Goal: Obtain resource: Download file/media

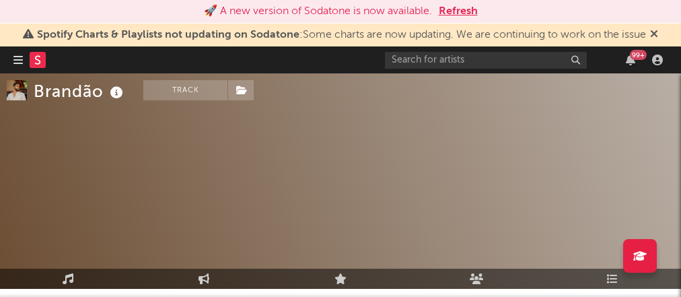
select select "1w"
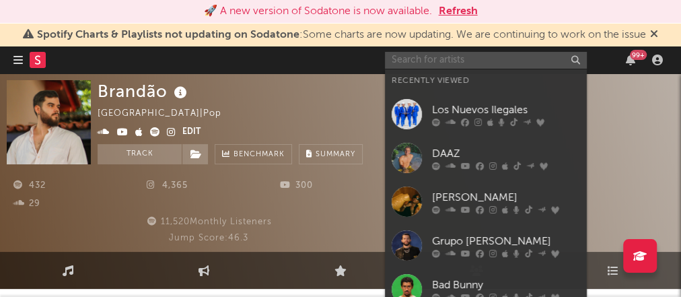
click at [423, 57] on input "text" at bounding box center [486, 60] width 202 height 17
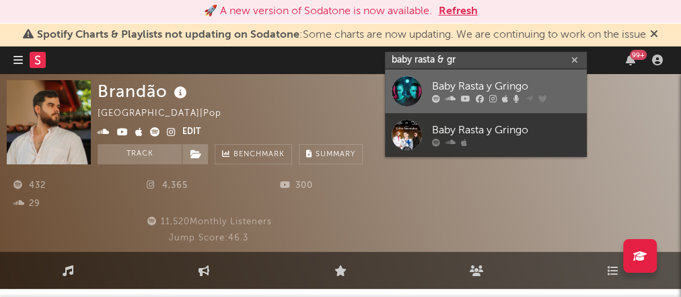
type input "baby rasta & gr"
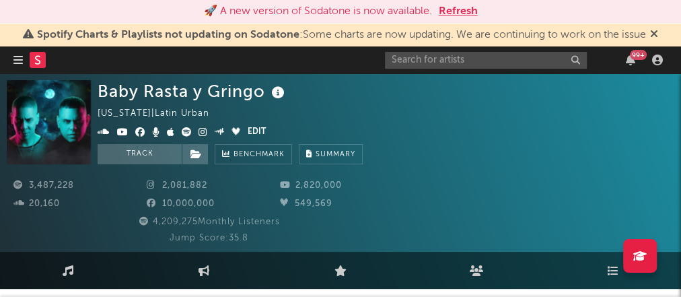
click at [436, 108] on div "Baby Rasta y Gringo [US_STATE] | Latin Urban Edit Track Benchmark Summary" at bounding box center [386, 122] width 577 height 84
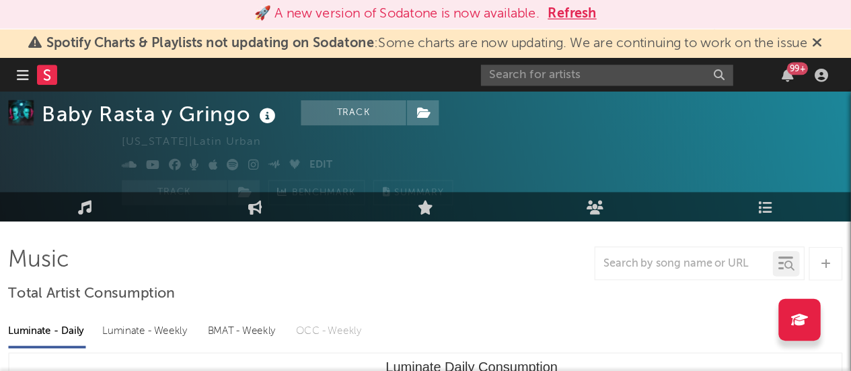
scroll to position [32, 0]
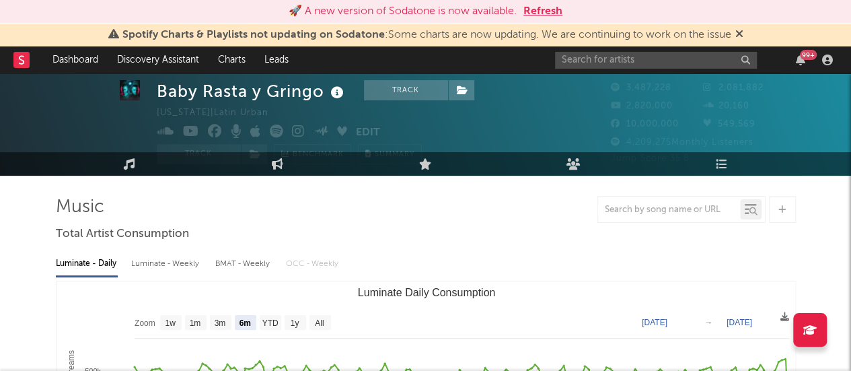
click at [410, 293] on text "Luminate Daily Consumption" at bounding box center [426, 292] width 138 height 11
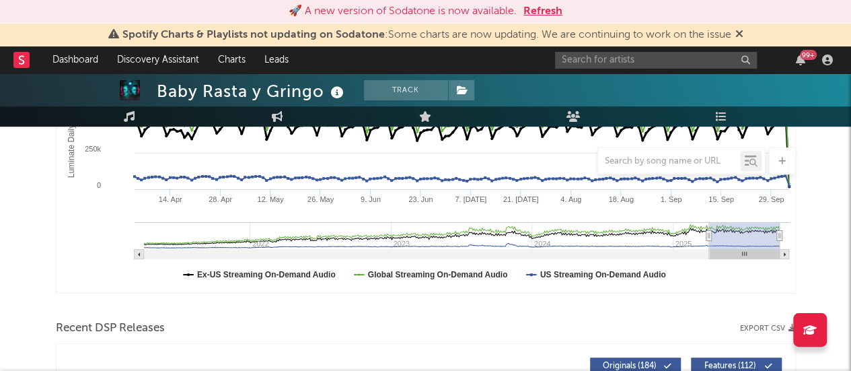
scroll to position [371, 0]
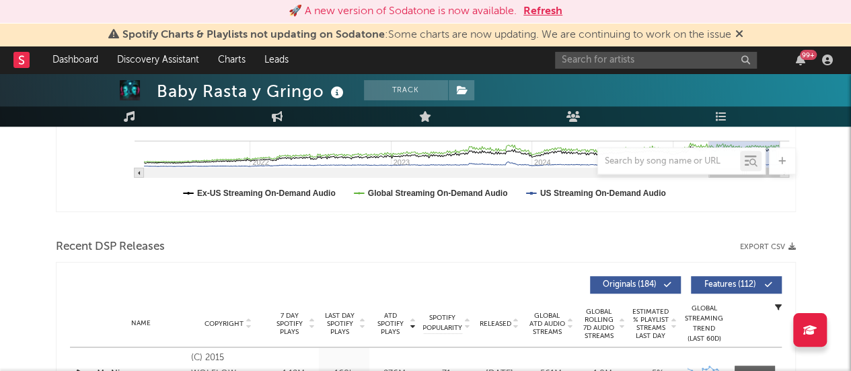
click at [680, 247] on icon "button" at bounding box center [791, 246] width 7 height 7
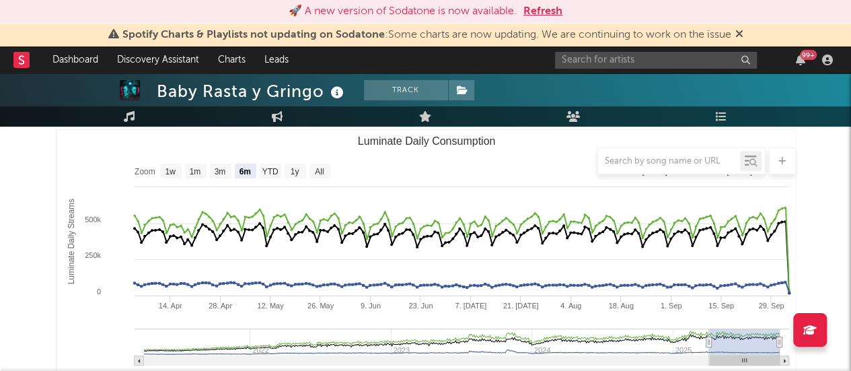
scroll to position [183, 0]
click at [199, 174] on div at bounding box center [426, 160] width 740 height 27
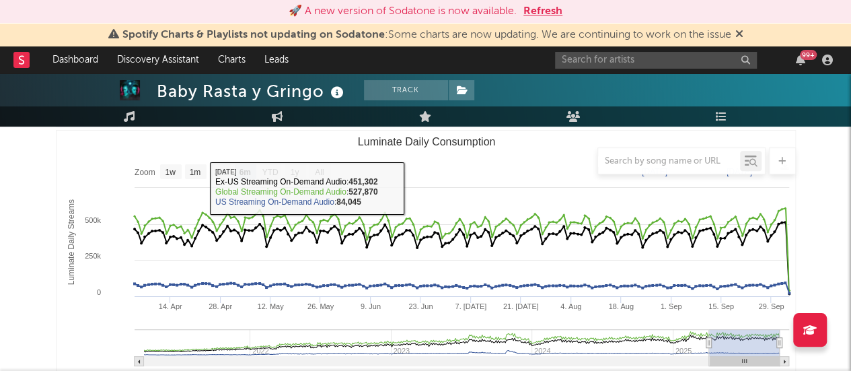
click at [192, 170] on div at bounding box center [426, 160] width 740 height 27
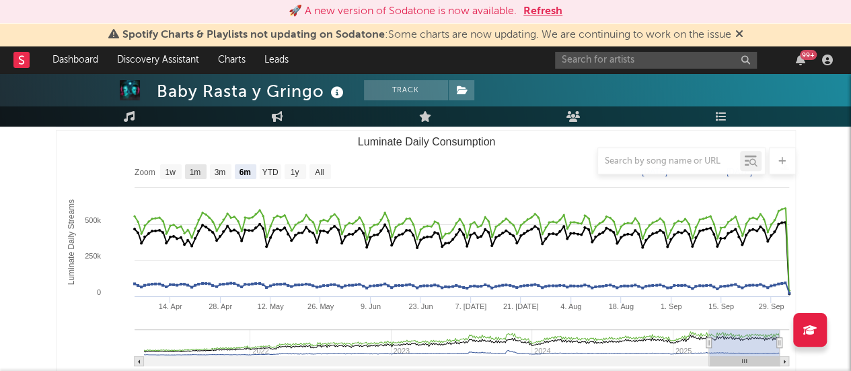
click at [194, 177] on text "1m" at bounding box center [194, 172] width 11 height 9
select select "1m"
type input "[DATE]"
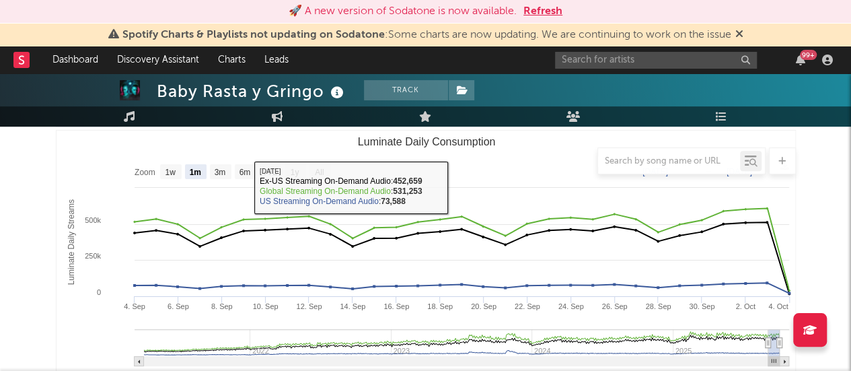
click at [110, 157] on div at bounding box center [426, 160] width 740 height 27
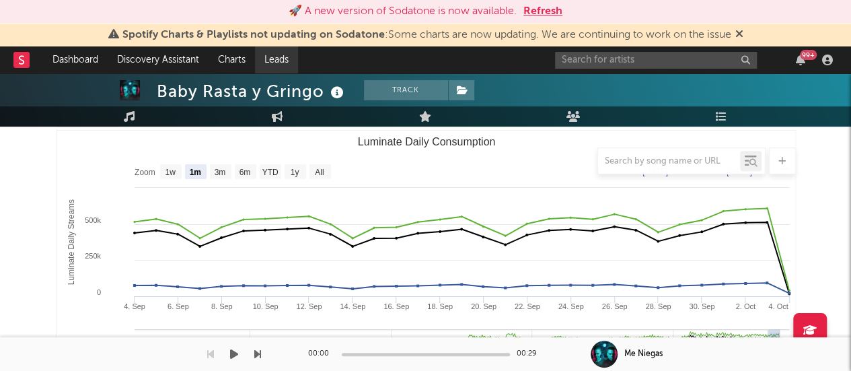
click at [278, 48] on link "Leads" at bounding box center [276, 59] width 43 height 27
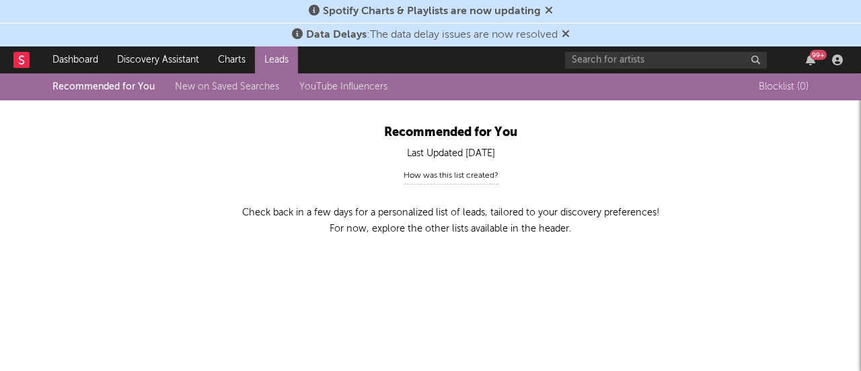
click at [143, 177] on div "How was this list created? We recommend artists from all Sodatone Leads lists a…" at bounding box center [451, 176] width 740 height 23
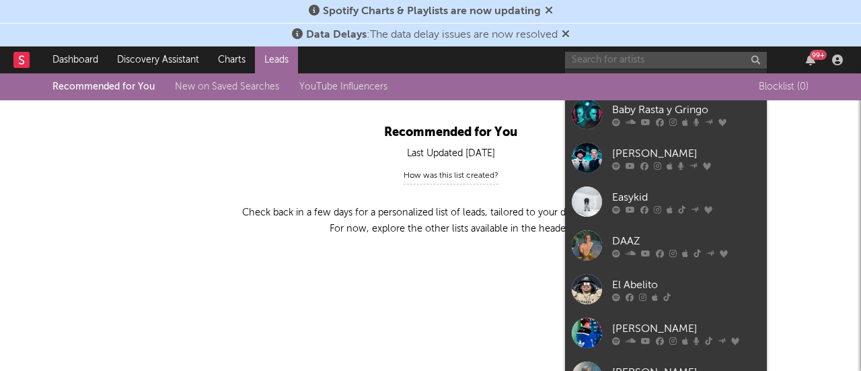
click at [636, 56] on input "text" at bounding box center [666, 60] width 202 height 17
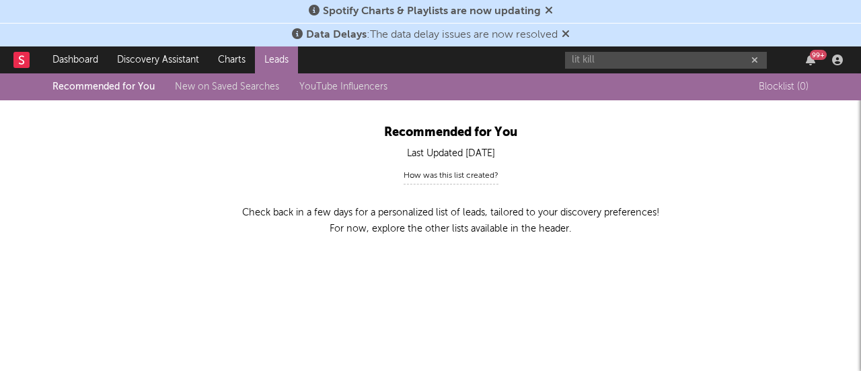
click at [131, 169] on div "How was this list created? We recommend artists from all Sodatone Leads lists a…" at bounding box center [451, 176] width 740 height 23
click at [545, 8] on icon at bounding box center [549, 10] width 8 height 11
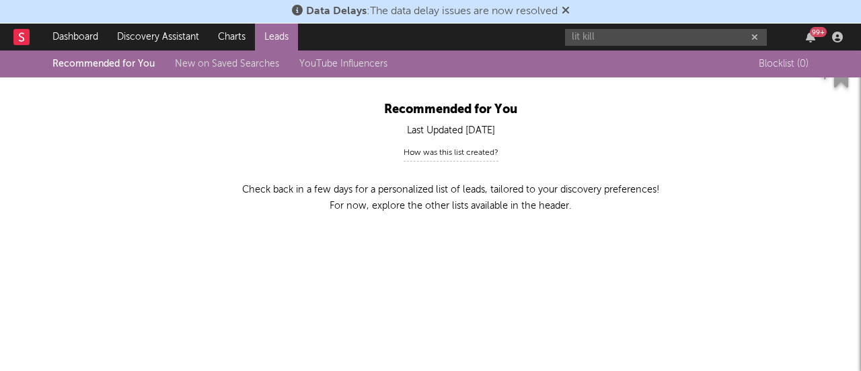
click at [568, 9] on icon at bounding box center [566, 10] width 8 height 11
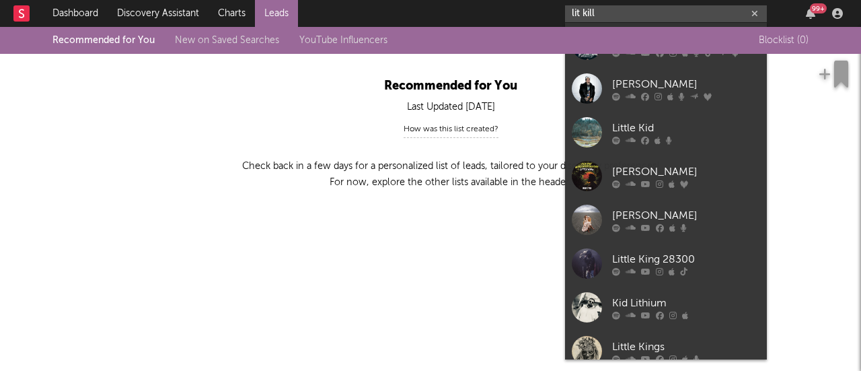
click at [616, 10] on input "lit kill" at bounding box center [666, 13] width 202 height 17
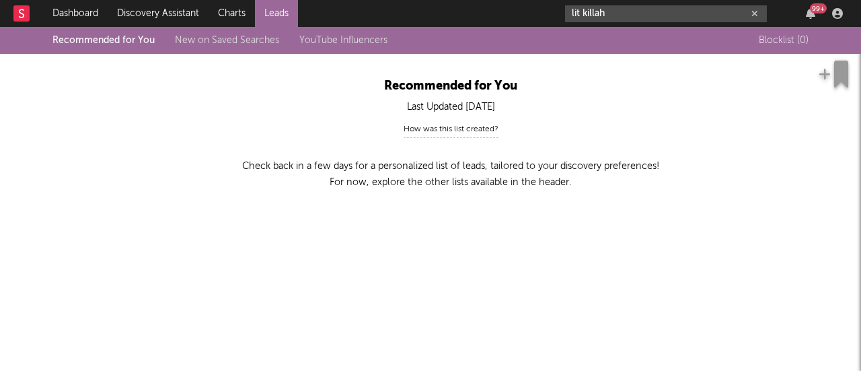
type input "lit killah"
click at [301, 131] on div "How was this list created? We recommend artists from all Sodatone Leads lists a…" at bounding box center [451, 130] width 740 height 23
click at [22, 13] on icon at bounding box center [21, 13] width 5 height 9
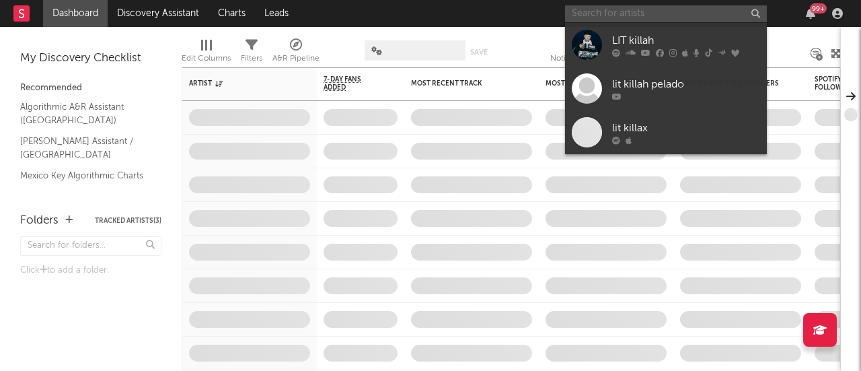
click at [624, 14] on input "text" at bounding box center [666, 13] width 202 height 17
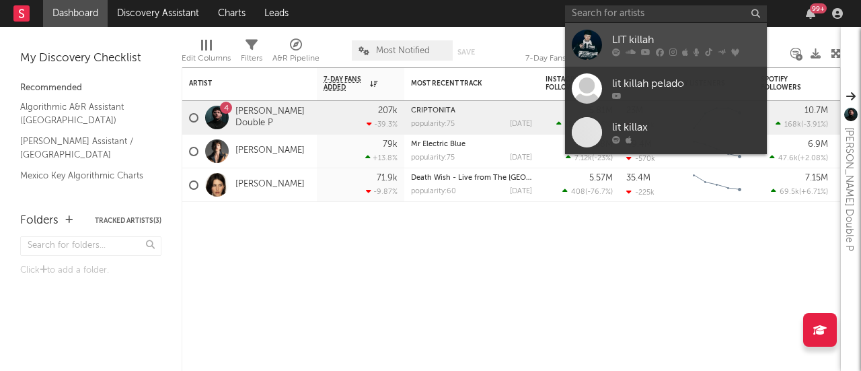
click at [585, 41] on div at bounding box center [587, 45] width 30 height 30
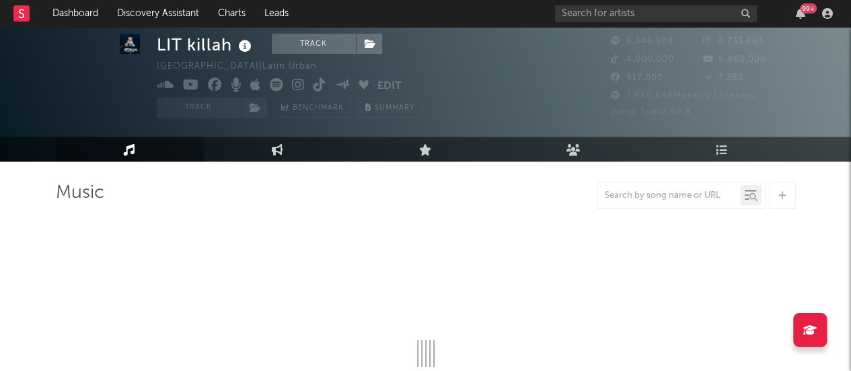
scroll to position [114, 0]
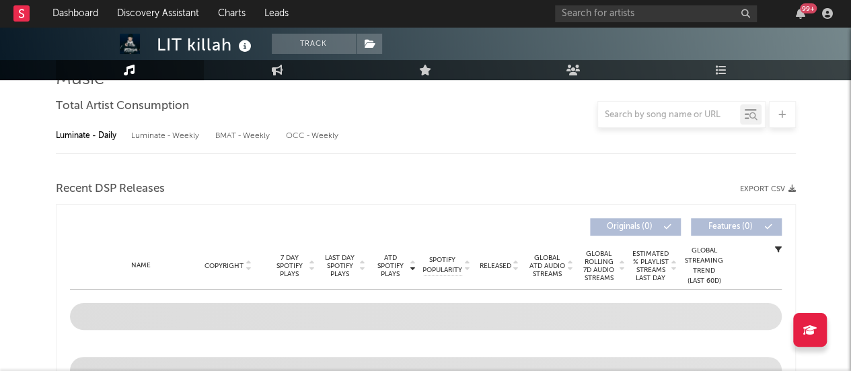
select select "6m"
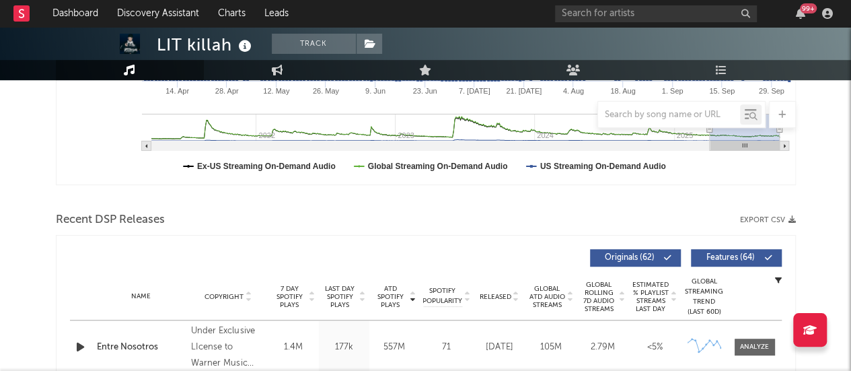
scroll to position [361, 0]
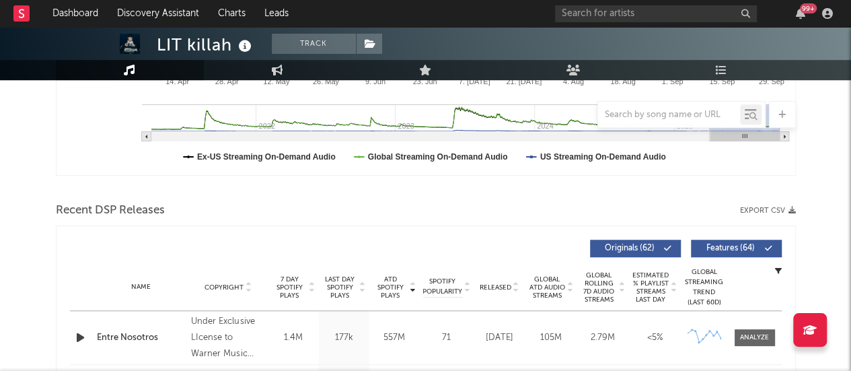
click at [791, 208] on icon "button" at bounding box center [791, 210] width 7 height 7
